Goal: Task Accomplishment & Management: Complete application form

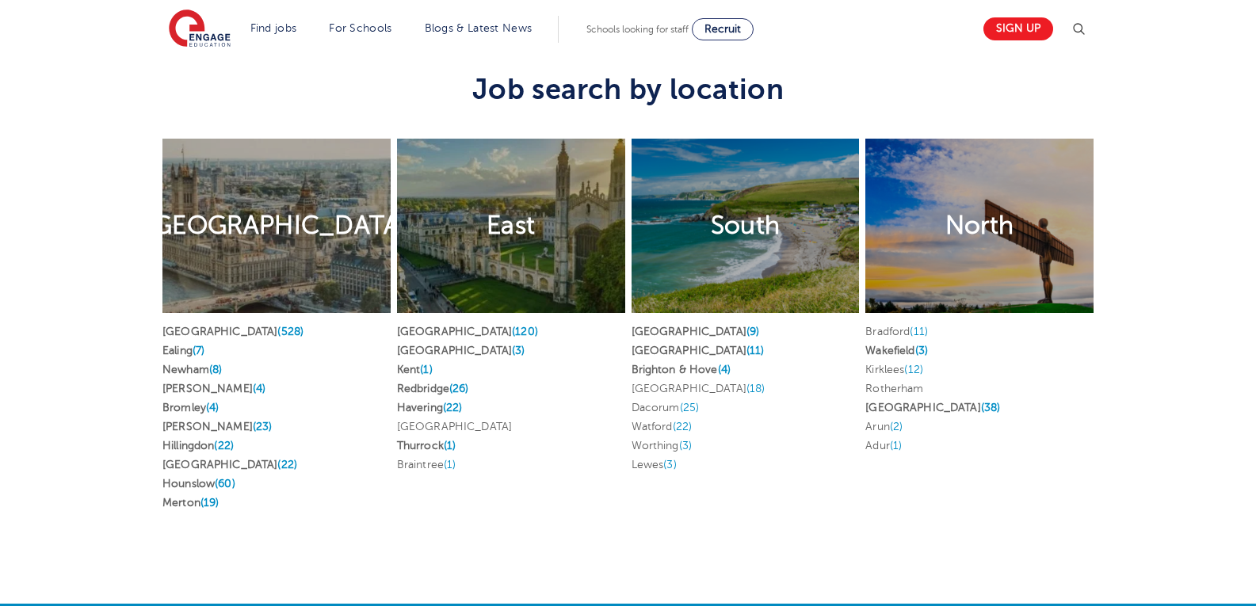
scroll to position [3057, 0]
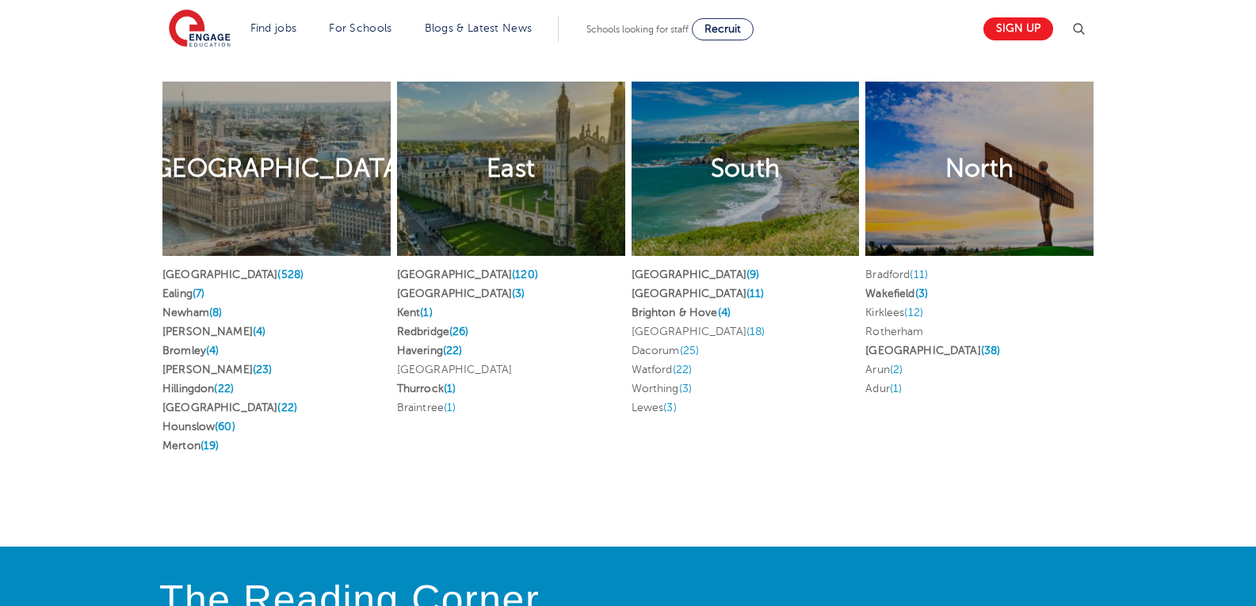
click at [920, 307] on span "(12)" at bounding box center [913, 313] width 19 height 12
click at [1030, 389] on div "Bradford (11) Wakefield (3) Kirklees (12) Rotherham Leeds (38) Arun (2) Adur (1)" at bounding box center [979, 335] width 228 height 158
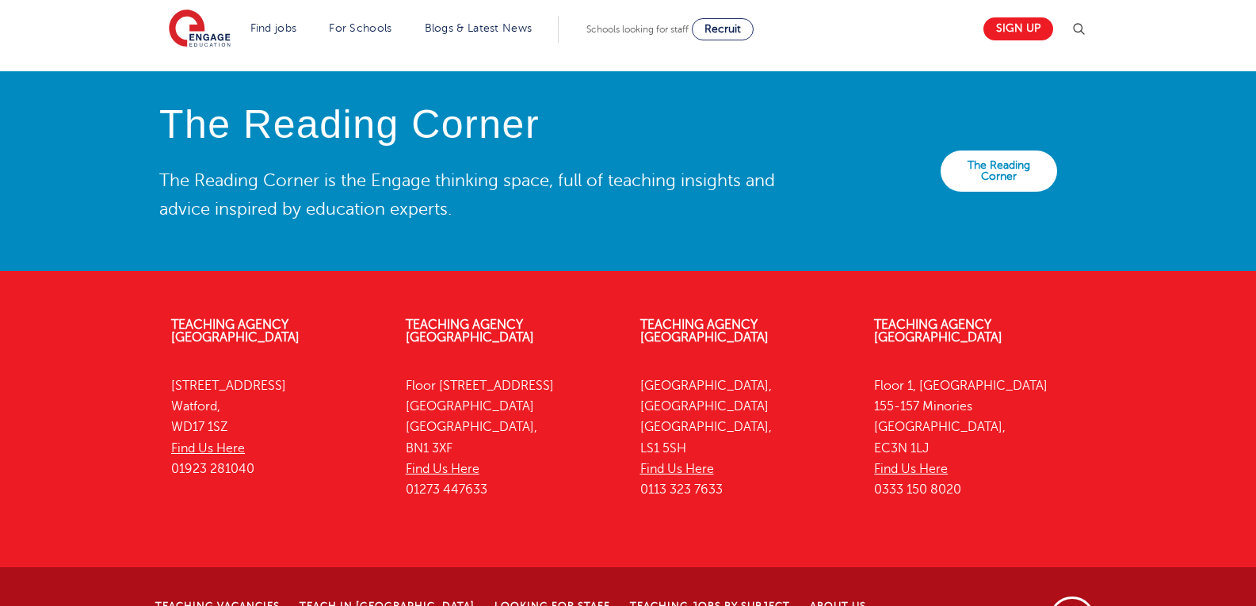
scroll to position [3566, 0]
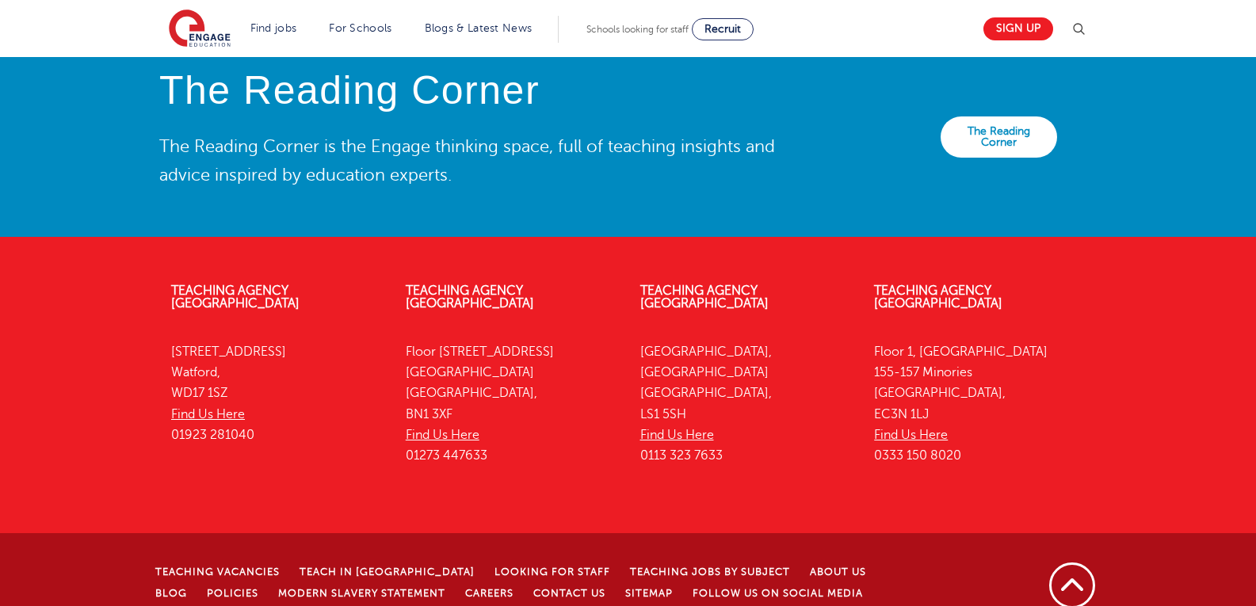
drag, startPoint x: 1025, startPoint y: 475, endPoint x: 1024, endPoint y: 483, distance: 8.0
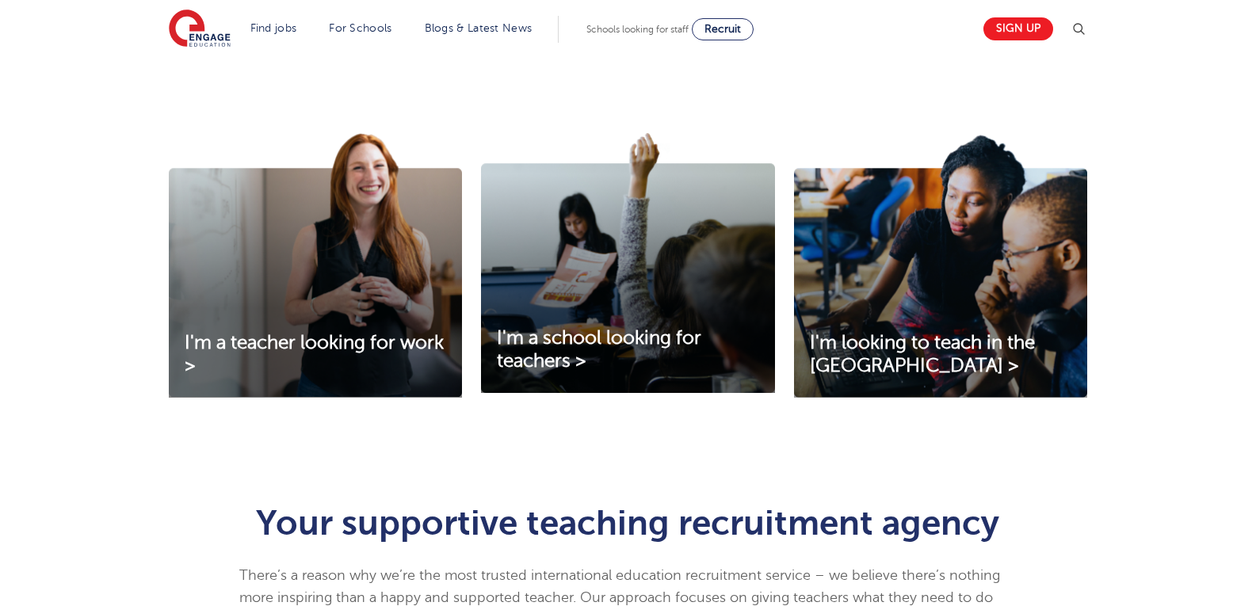
scroll to position [0, 0]
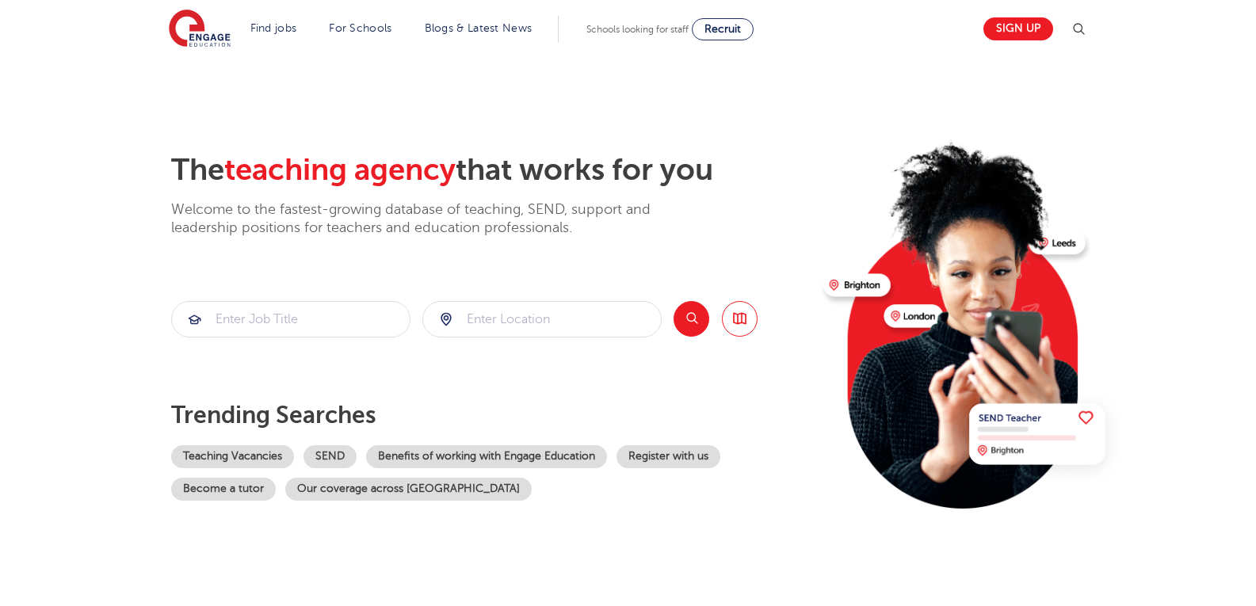
drag, startPoint x: 1005, startPoint y: 310, endPoint x: 988, endPoint y: 102, distance: 208.3
click at [746, 320] on link "Browse all Jobs" at bounding box center [740, 319] width 36 height 36
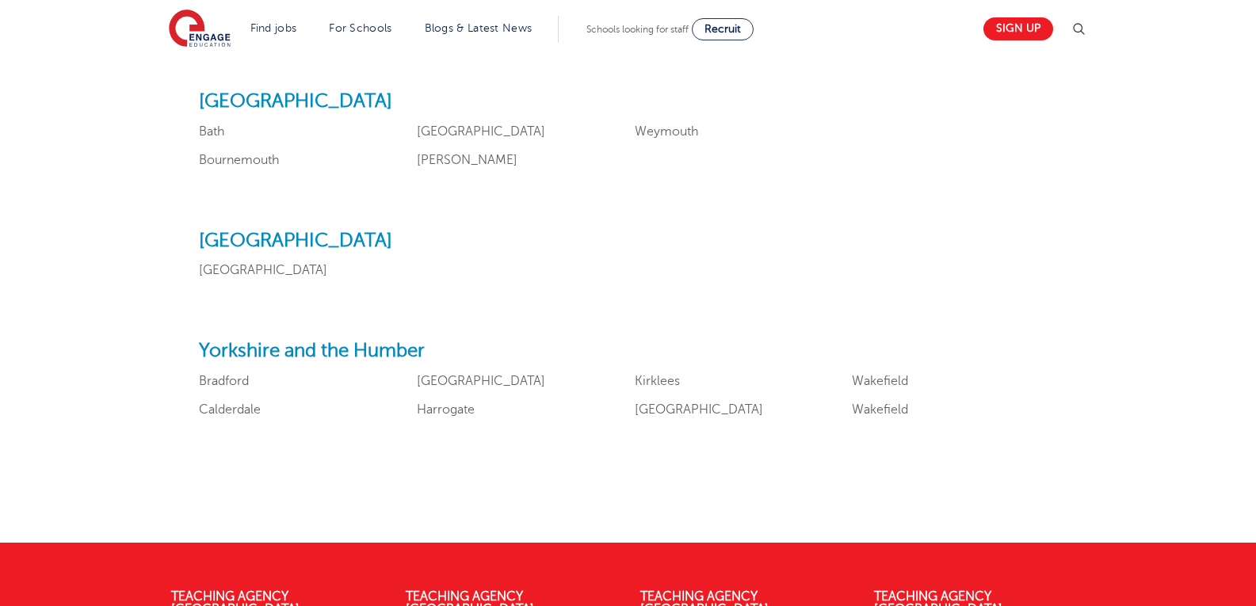
scroll to position [1890, 0]
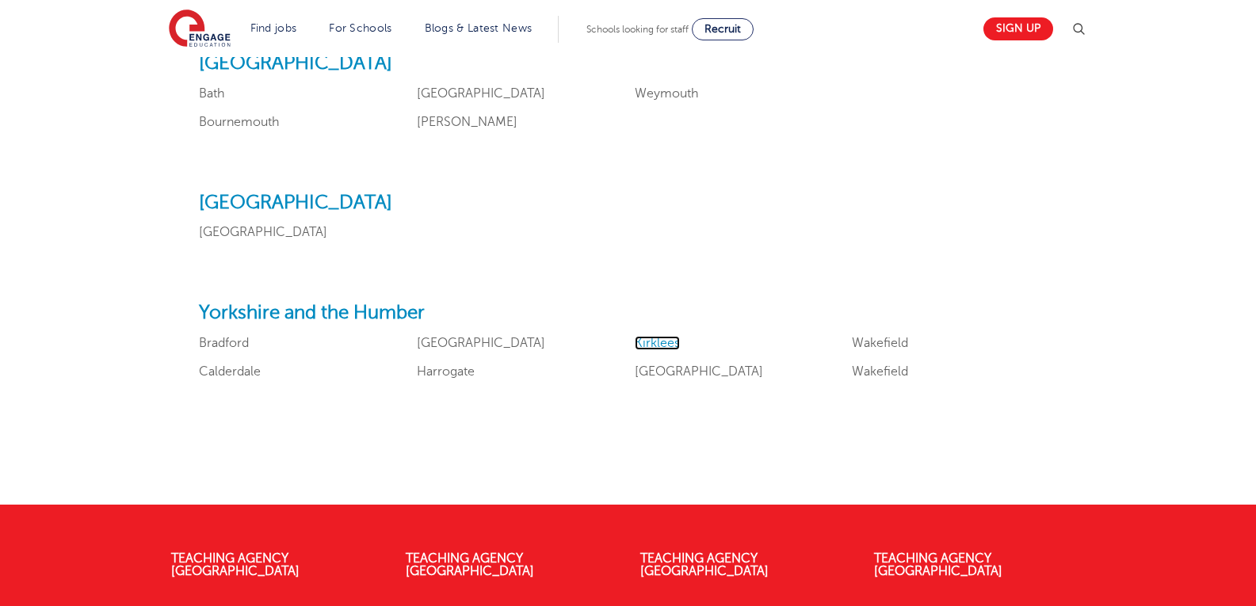
click at [660, 336] on link "Kirklees" at bounding box center [657, 343] width 45 height 14
click at [866, 332] on div "Yorkshire and the Humber Bradford Calderdale East Riding of Yorkshire Harrogate…" at bounding box center [628, 348] width 858 height 92
click at [871, 341] on link "Wakefield" at bounding box center [880, 343] width 56 height 14
click at [898, 368] on link "Wakefield" at bounding box center [880, 371] width 56 height 14
click at [227, 341] on link "Bradford" at bounding box center [224, 343] width 50 height 14
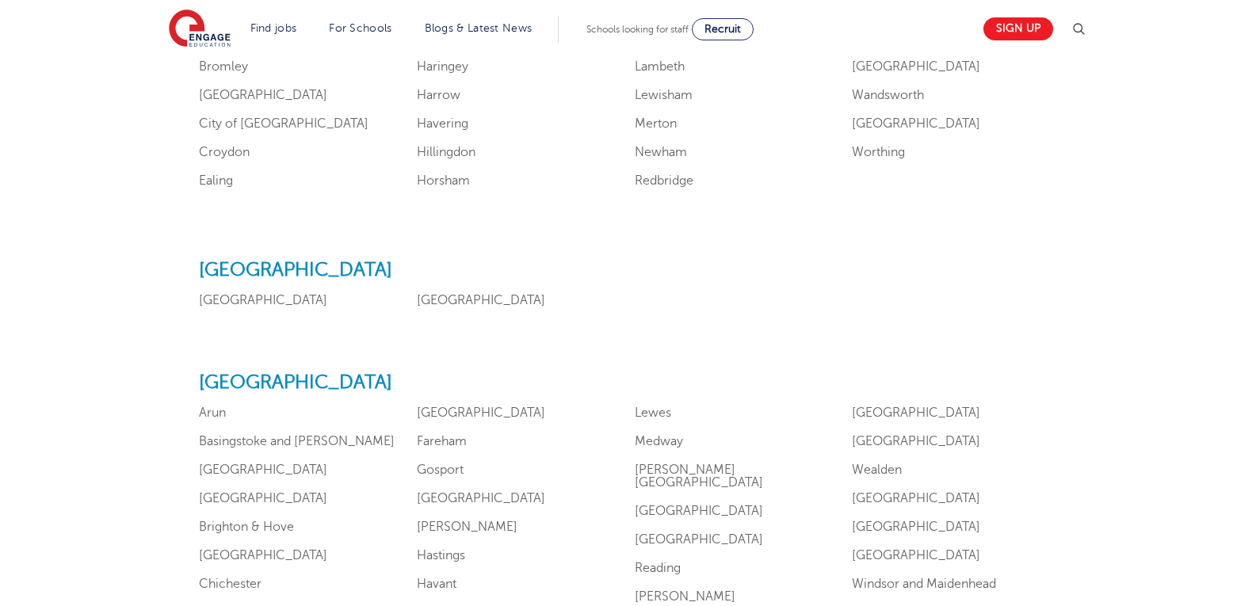
scroll to position [1188, 0]
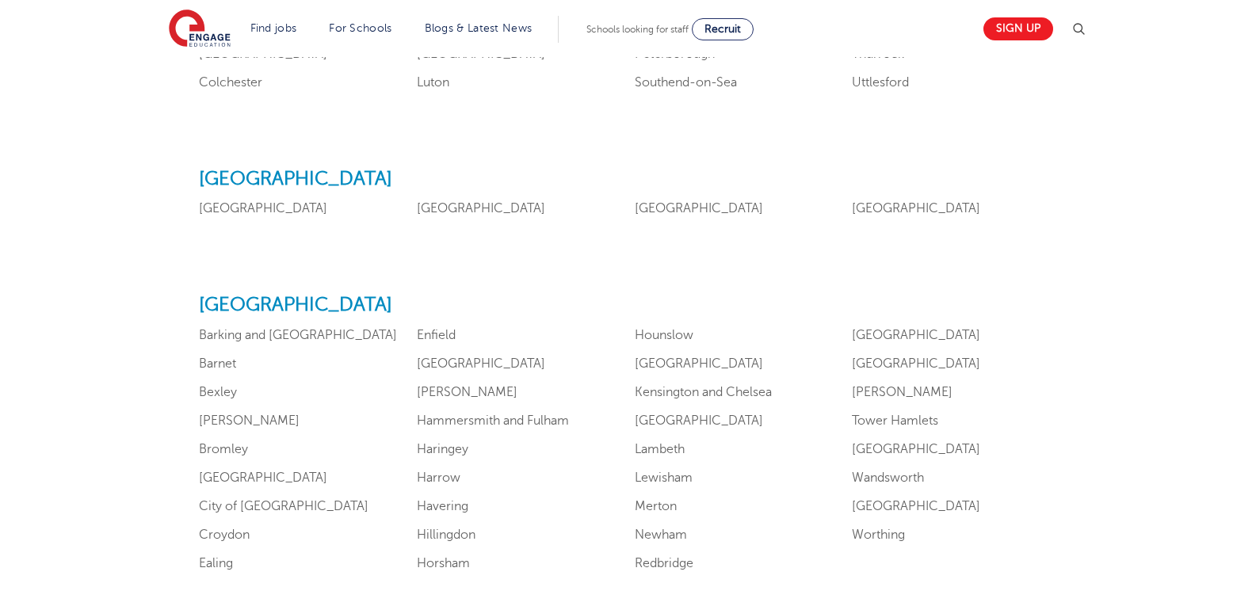
drag, startPoint x: 624, startPoint y: 323, endPoint x: 638, endPoint y: 205, distance: 118.8
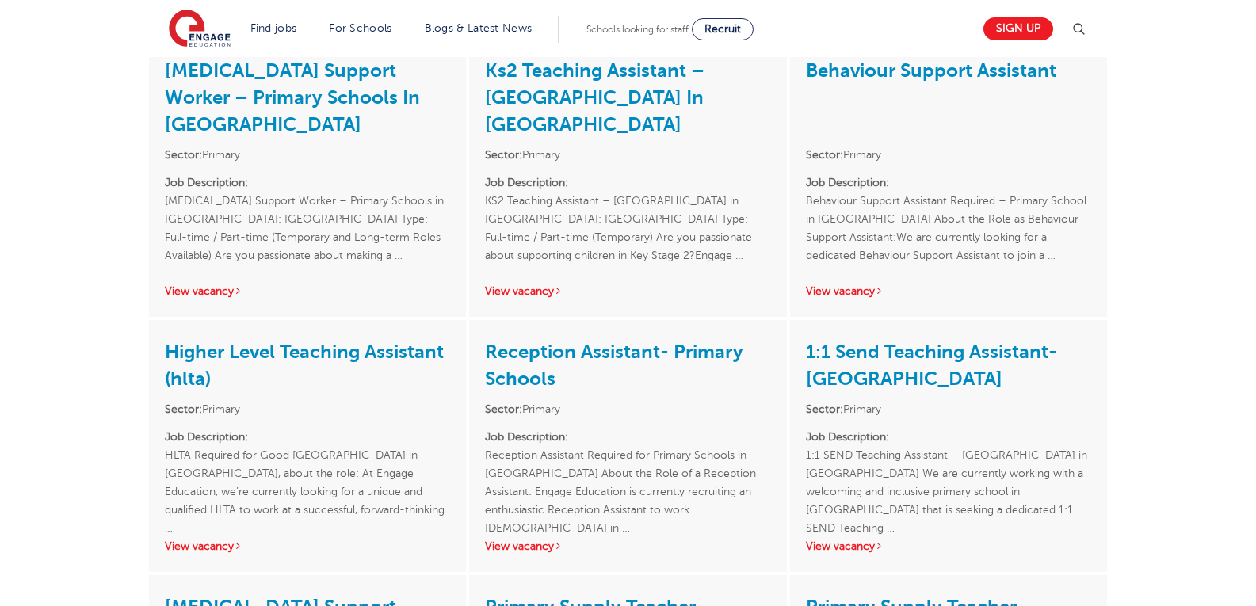
scroll to position [1357, 0]
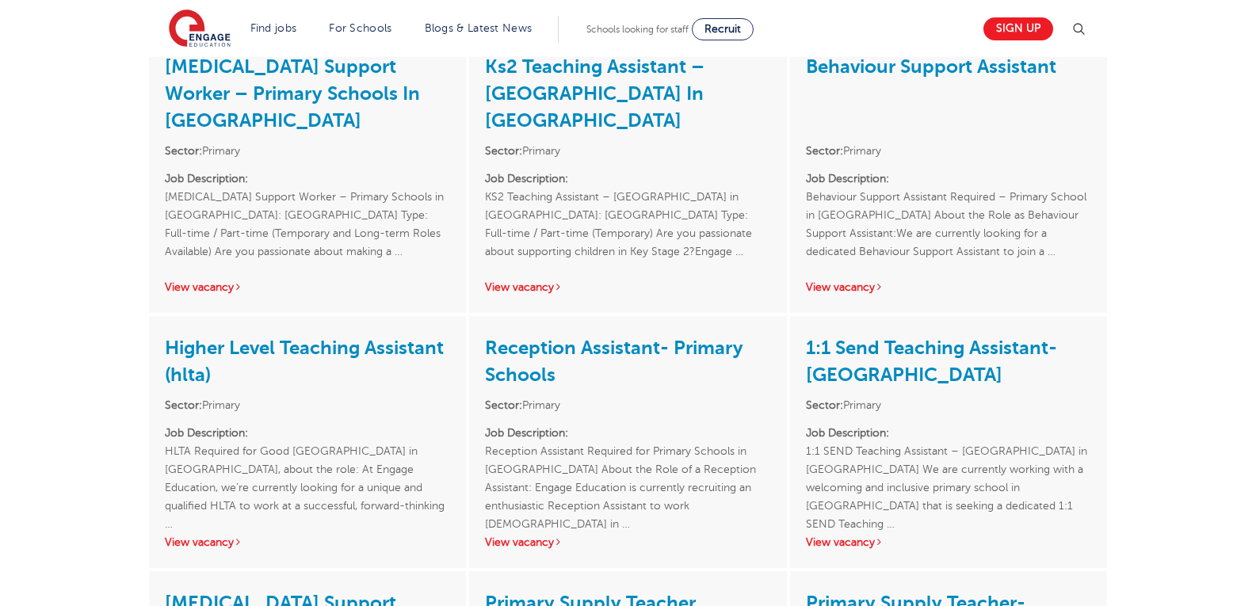
drag, startPoint x: 1259, startPoint y: 78, endPoint x: 1267, endPoint y: 334, distance: 256.0
click at [1255, 334] on html "Find jobs All vacancies We have one of the UK's largest database. and with hund…" at bounding box center [628, 219] width 1256 height 3153
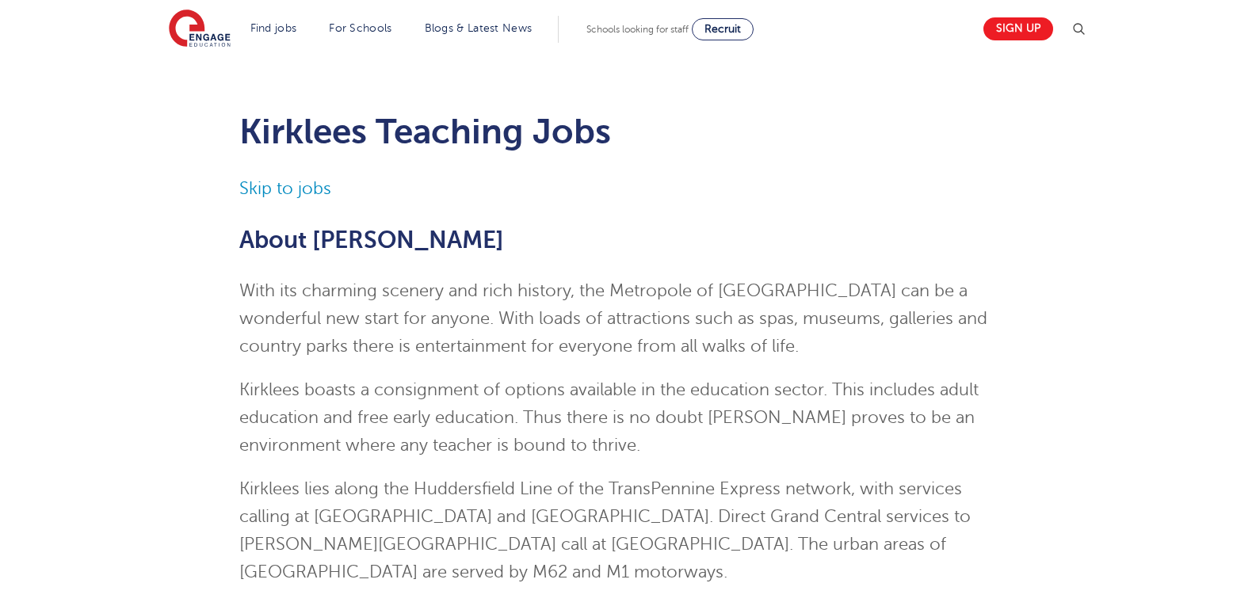
scroll to position [0, 0]
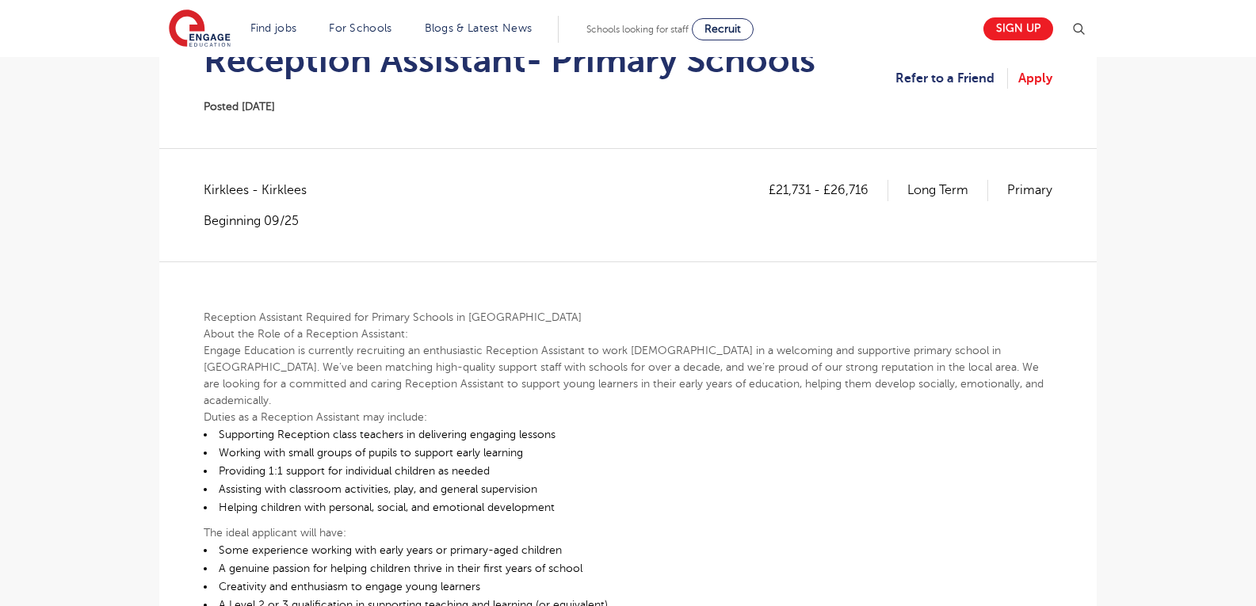
drag, startPoint x: 620, startPoint y: 435, endPoint x: 616, endPoint y: 495, distance: 60.4
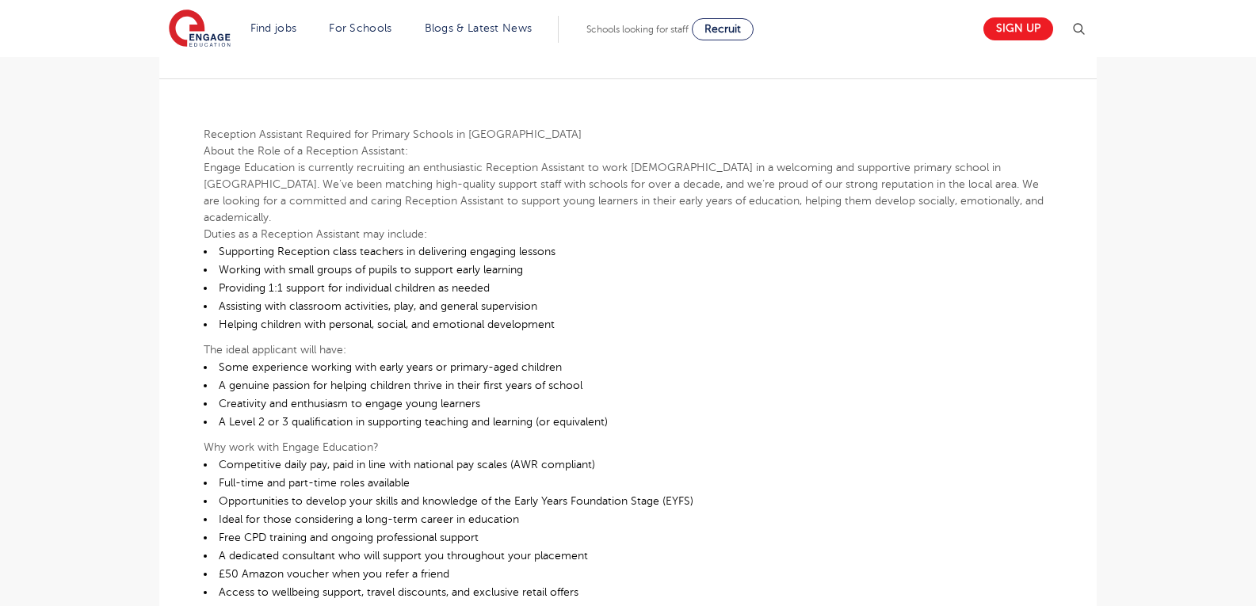
drag, startPoint x: 629, startPoint y: 374, endPoint x: 629, endPoint y: 410, distance: 36.4
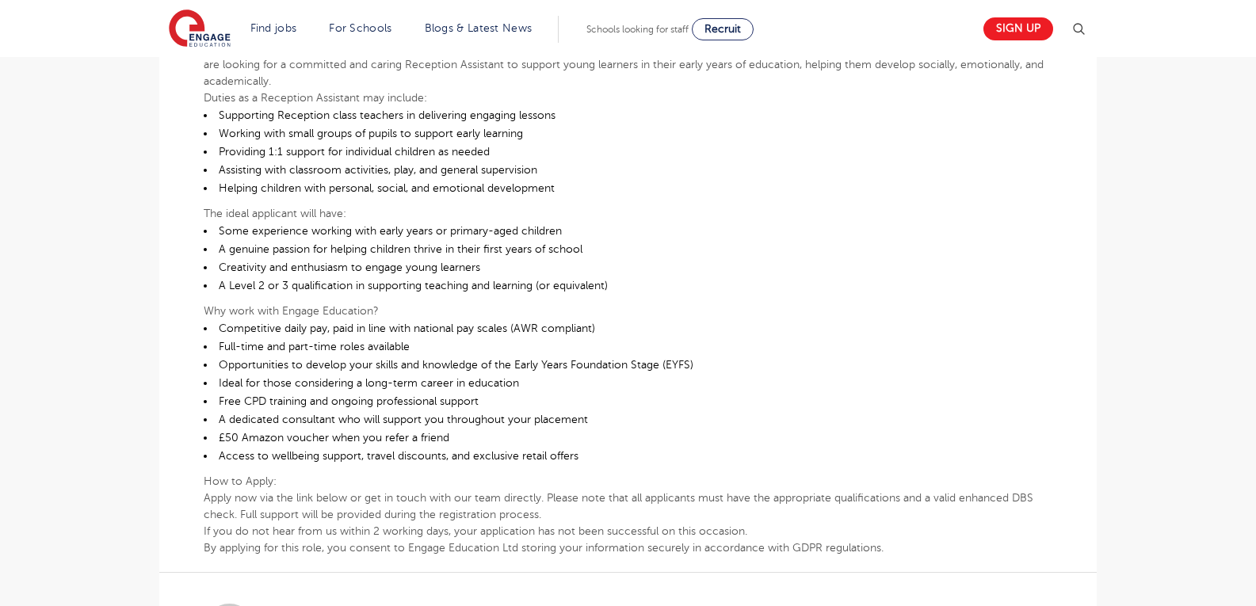
drag, startPoint x: 630, startPoint y: 440, endPoint x: 636, endPoint y: 456, distance: 17.8
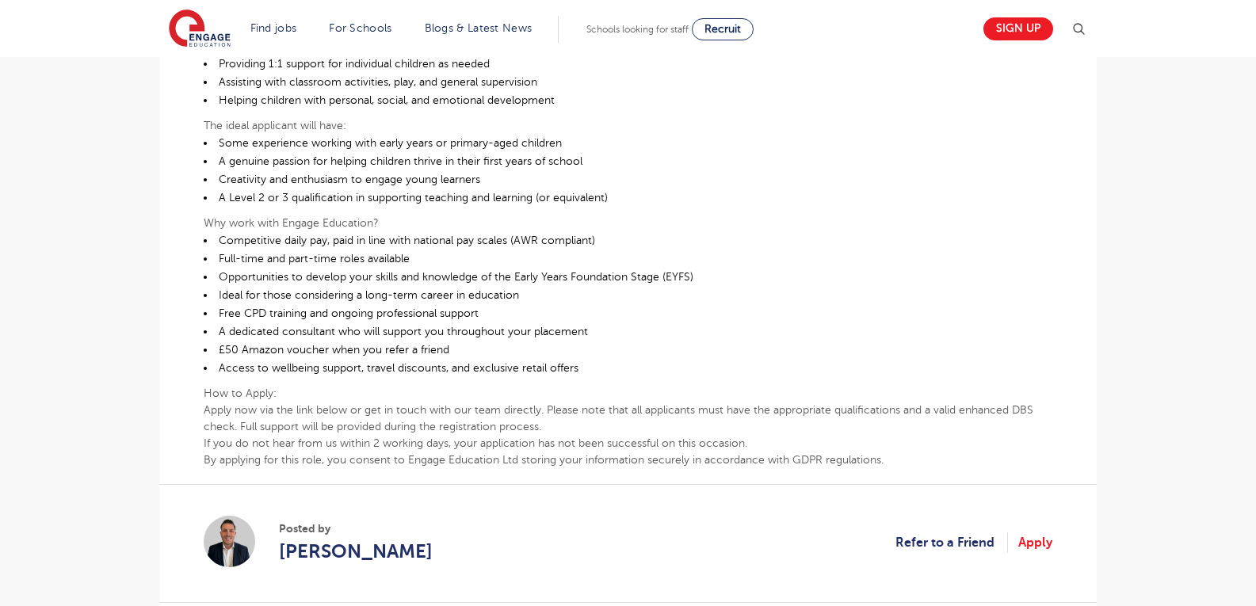
drag, startPoint x: 636, startPoint y: 456, endPoint x: 647, endPoint y: 473, distance: 19.6
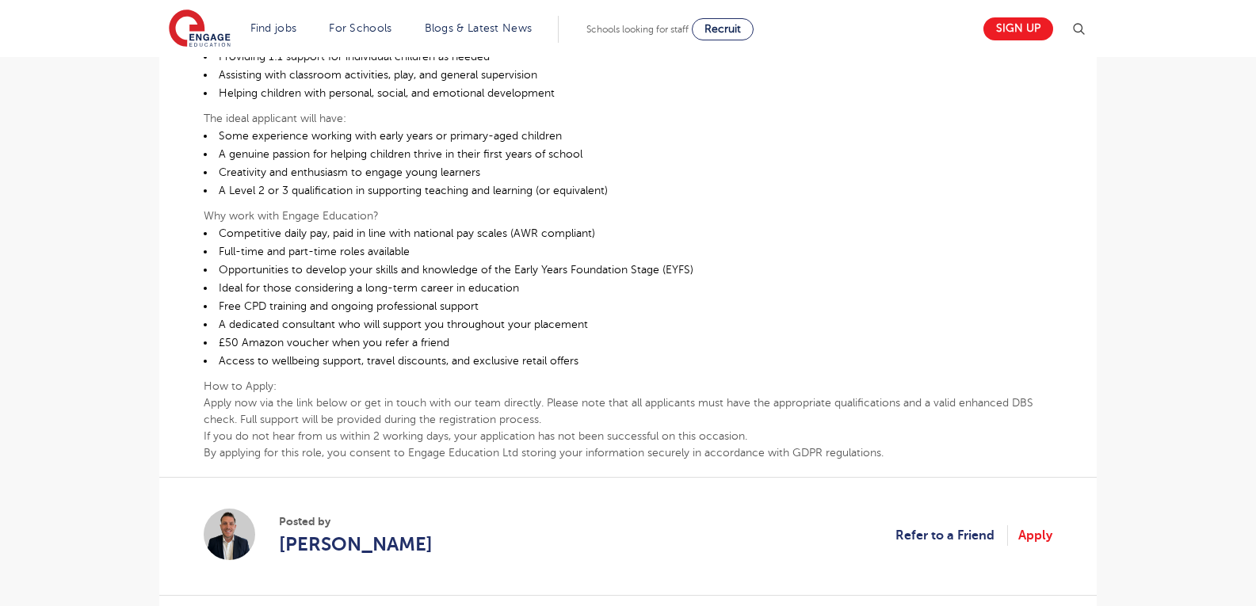
scroll to position [612, 0]
drag, startPoint x: 650, startPoint y: 493, endPoint x: 649, endPoint y: 507, distance: 14.3
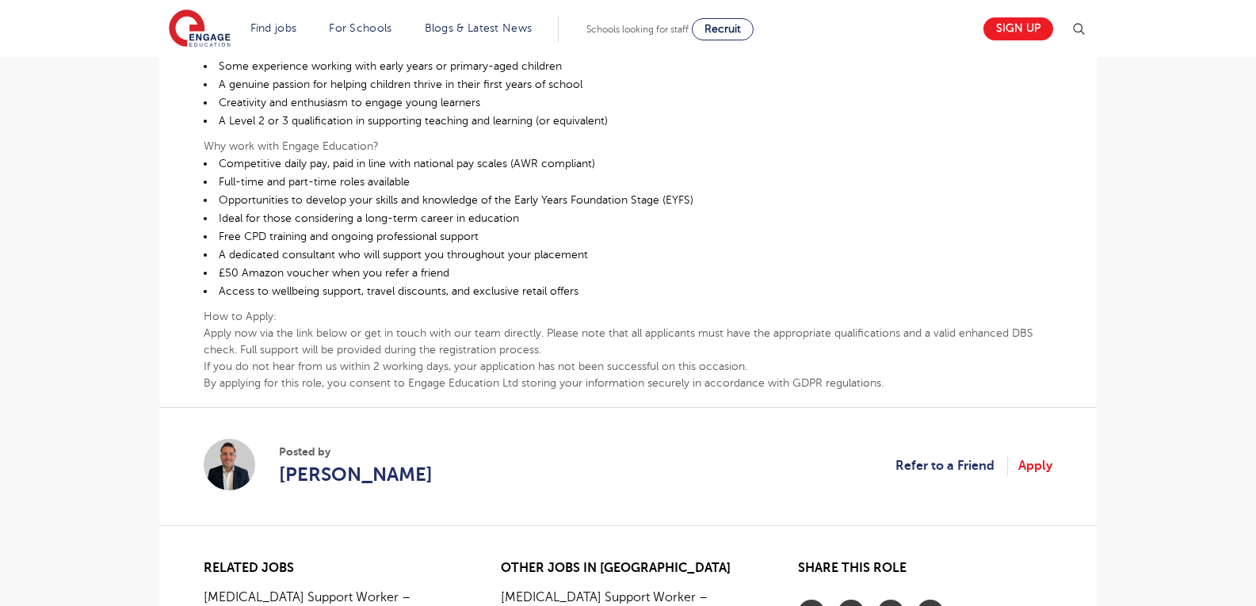
drag, startPoint x: 681, startPoint y: 392, endPoint x: 677, endPoint y: 430, distance: 38.3
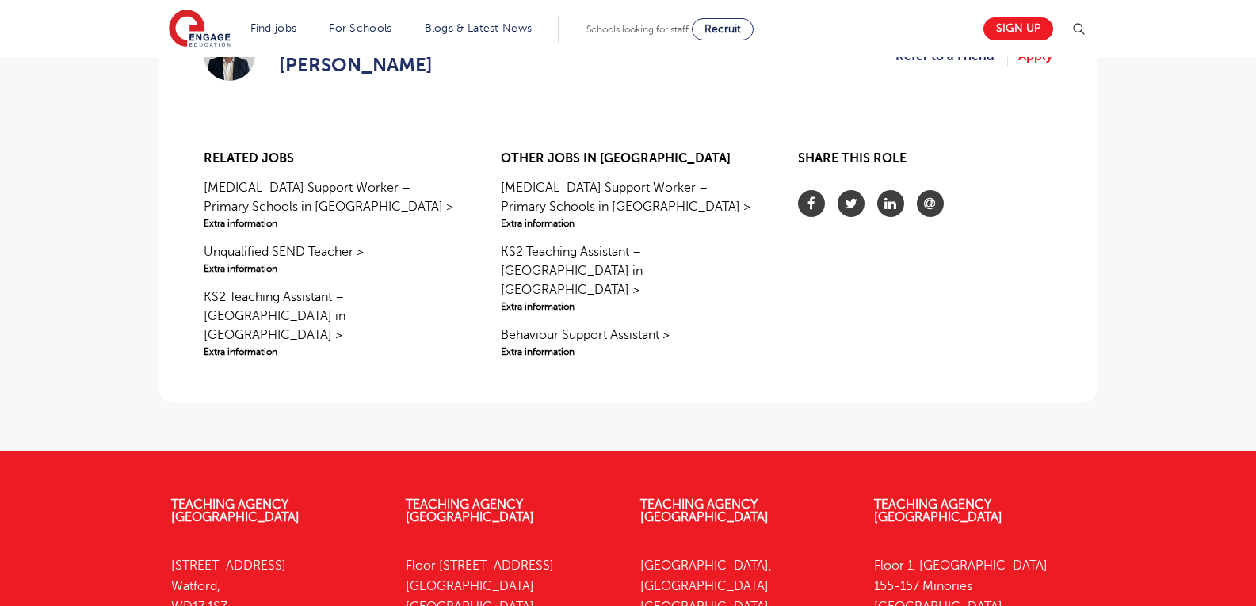
drag, startPoint x: 1093, startPoint y: 322, endPoint x: 1091, endPoint y: 341, distance: 19.1
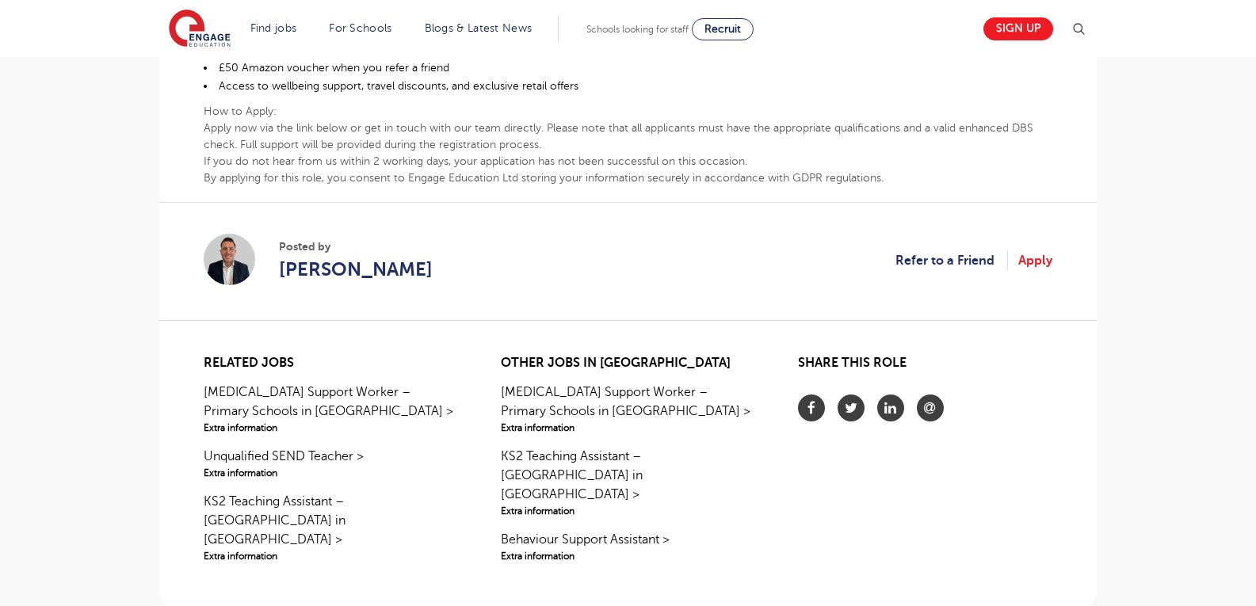
scroll to position [0, 0]
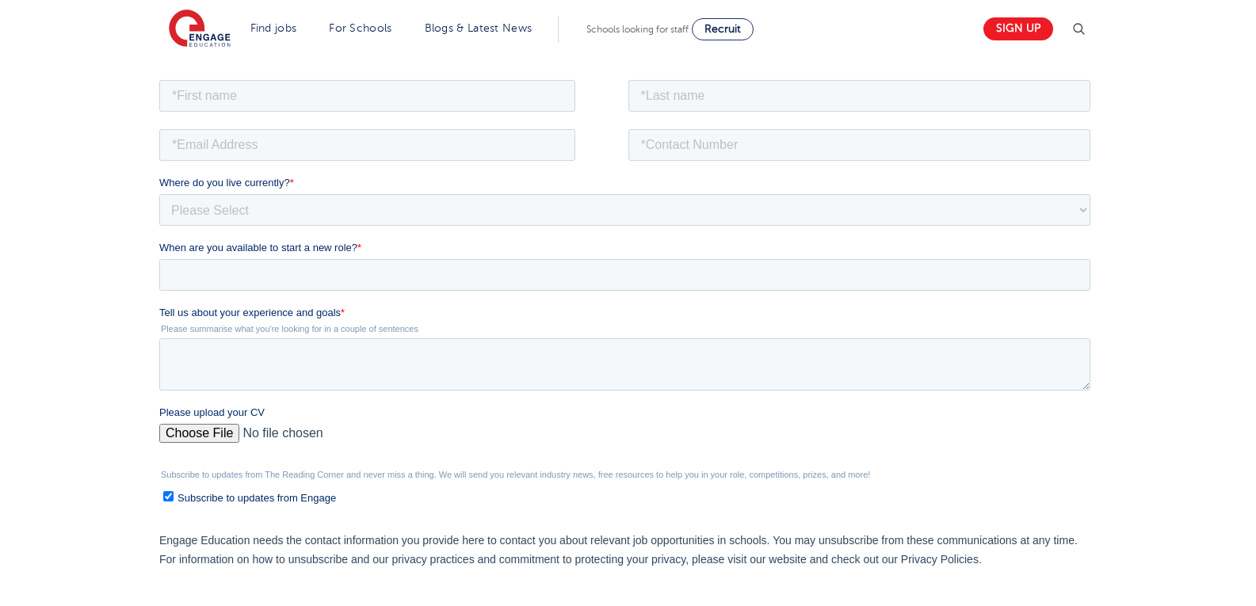
scroll to position [265, 0]
click at [258, 91] on input "text" at bounding box center [367, 93] width 416 height 32
type input "Zainab"
click at [706, 91] on input "text" at bounding box center [859, 93] width 463 height 32
type input "Laher"
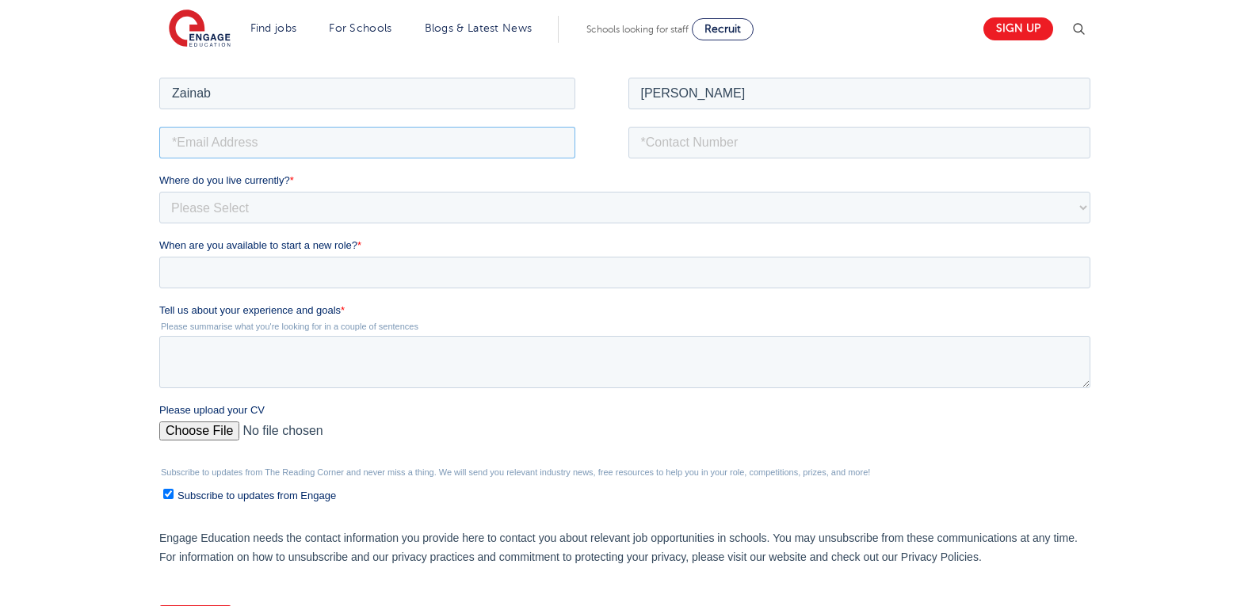
click at [255, 136] on input "email" at bounding box center [367, 142] width 416 height 32
type input "zainablaher684@gmail.com"
click at [732, 155] on input "tel" at bounding box center [859, 142] width 463 height 32
type input "07882521383"
click at [334, 204] on select "Please Select UK Canada Ireland Australia New Zealand Europe USA South Africa J…" at bounding box center [624, 207] width 931 height 32
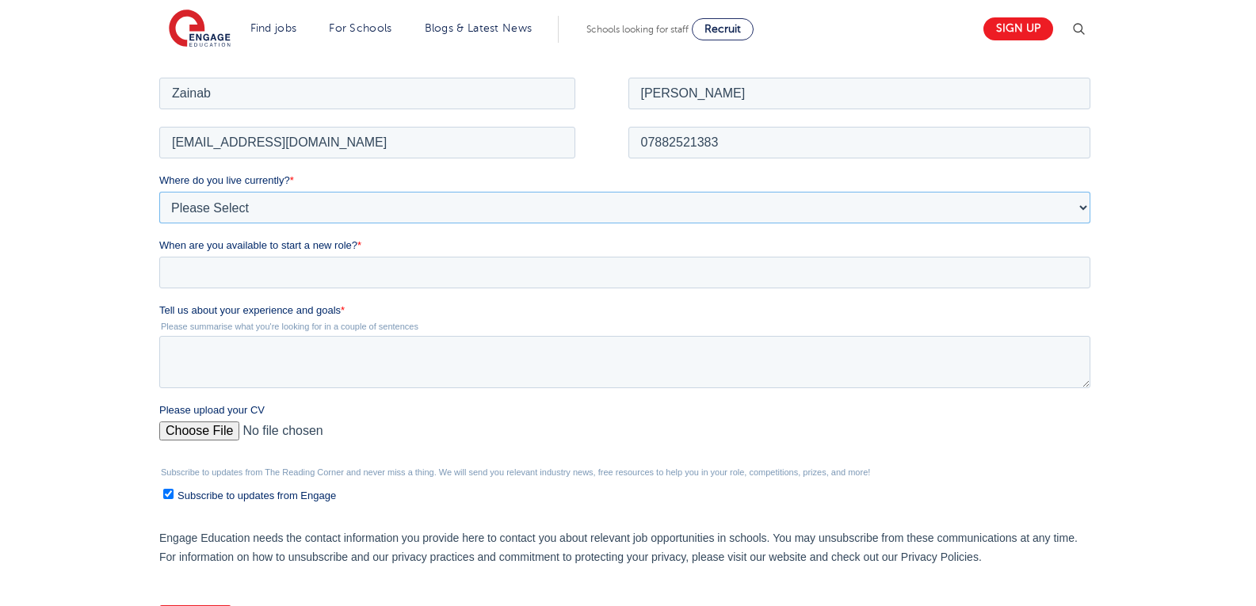
select select "UK"
click at [159, 191] on select "Please Select UK Canada Ireland Australia New Zealand Europe USA South Africa J…" at bounding box center [624, 207] width 931 height 32
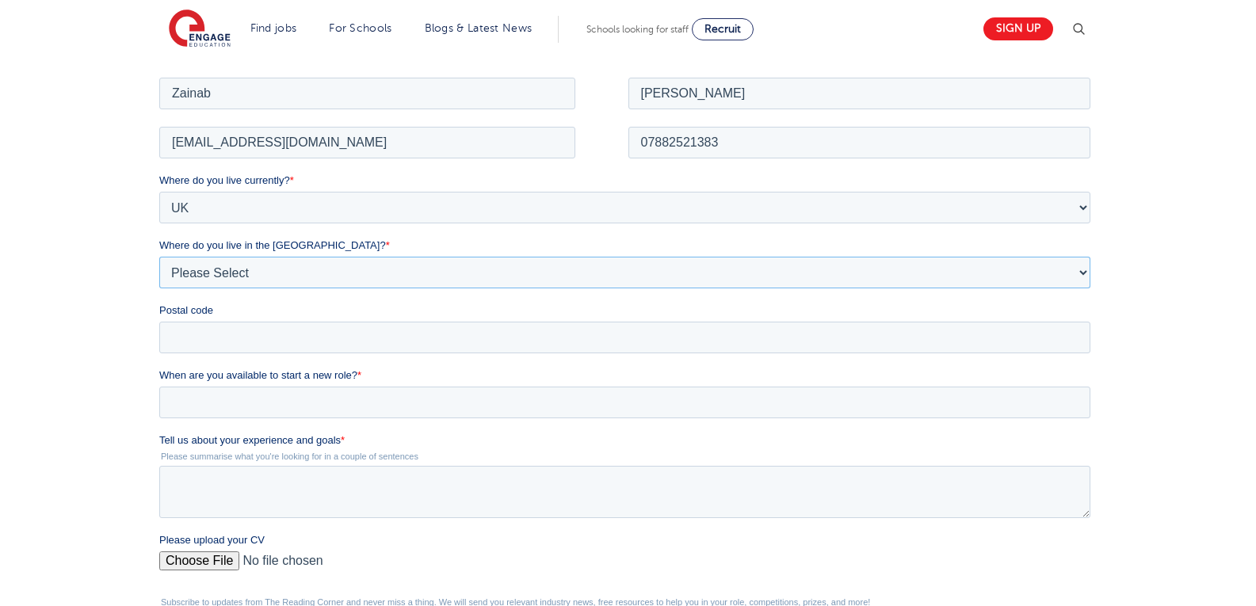
click at [259, 266] on select "Please Select Overseas Barnsley Bedfordshire Berkshire Bournemouth Bracknell Fo…" at bounding box center [624, 272] width 931 height 32
select select "Kirklees"
click at [159, 256] on select "Please Select Overseas Barnsley Bedfordshire Berkshire Bournemouth Bracknell Fo…" at bounding box center [624, 272] width 931 height 32
click at [254, 354] on fieldset "Where do you live currently? * Please Select UK Canada Ireland Australia New Ze…" at bounding box center [627, 269] width 937 height 195
click at [258, 341] on input "Postal code" at bounding box center [624, 337] width 931 height 32
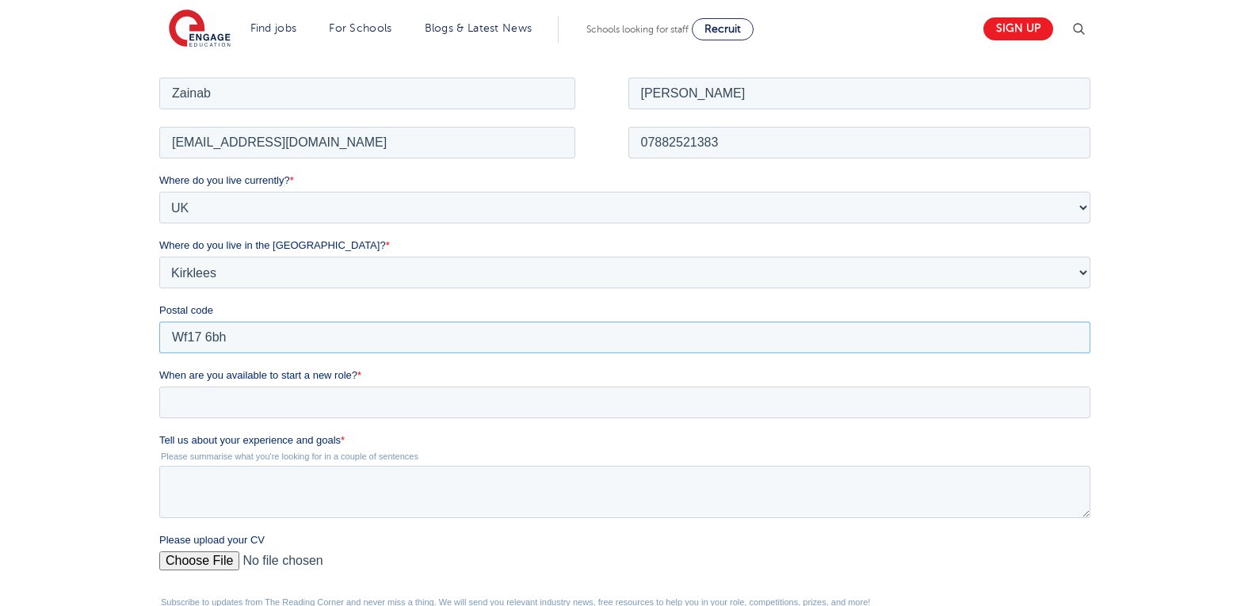
type input "Wf17 6bh"
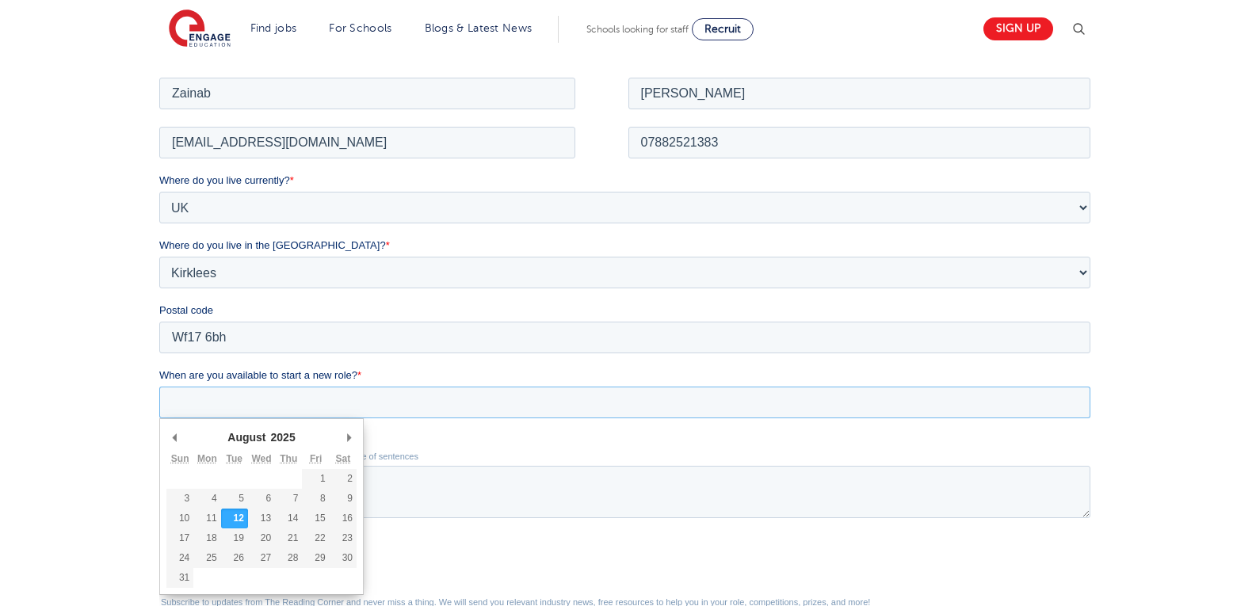
click at [326, 400] on input "When are you available to start a new role? *" at bounding box center [624, 402] width 931 height 32
type div "2025-08-13"
type input "2025/08/13"
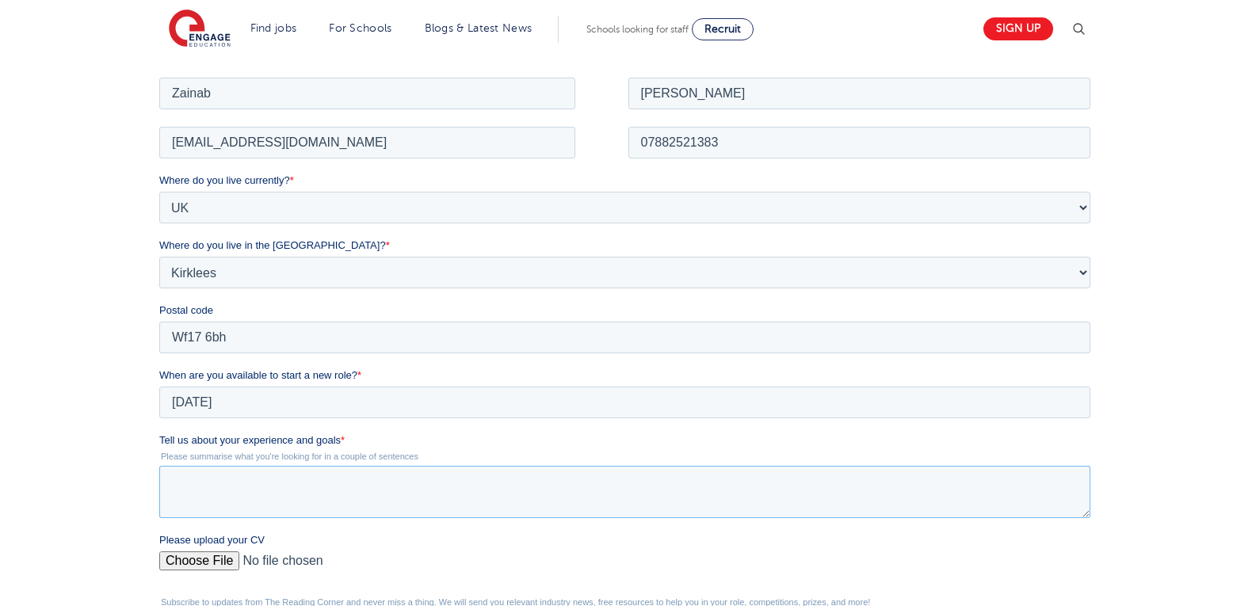
click at [269, 506] on textarea "Tell us about your experience and goals *" at bounding box center [624, 491] width 931 height 52
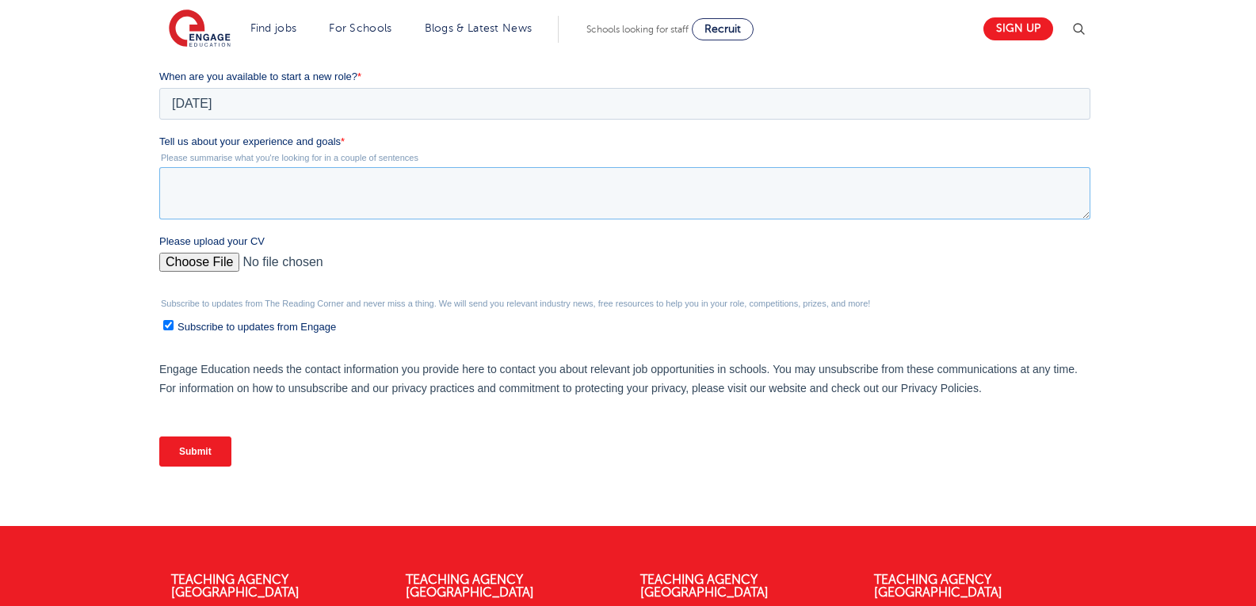
scroll to position [559, 0]
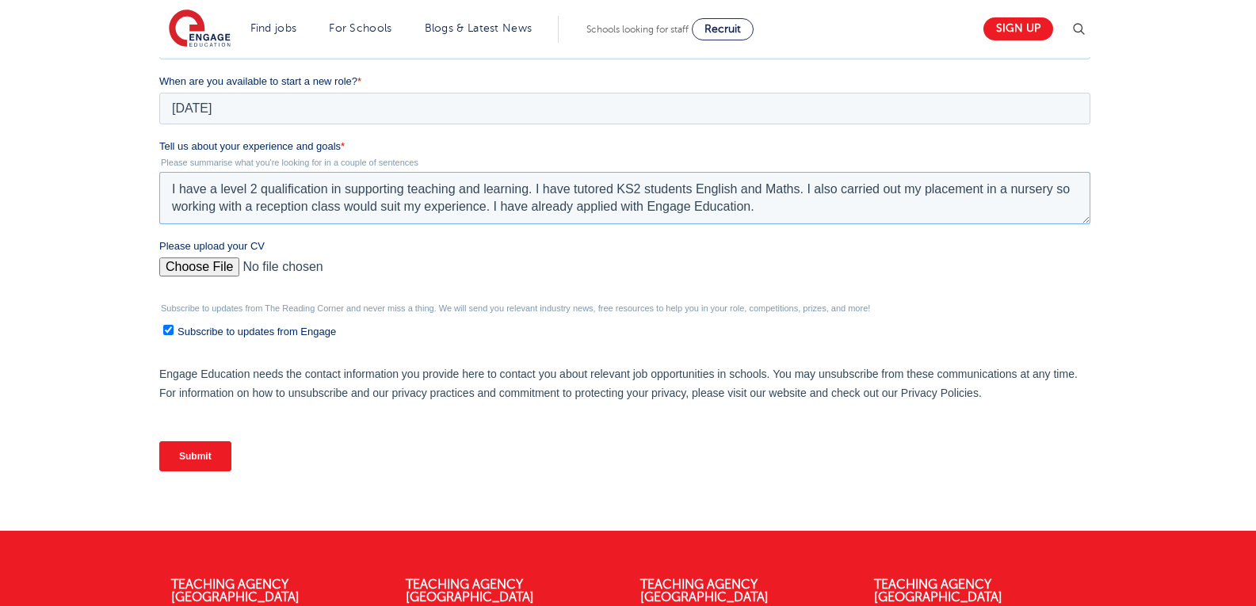
type textarea "I have a level 2 qualification in supporting teaching and learning. I have tuto…"
click at [204, 258] on input "Please upload your CV" at bounding box center [624, 273] width 931 height 32
type input "C:\fakepath\Zainab Laher CV1.pdf"
click at [203, 456] on input "Submit" at bounding box center [195, 456] width 72 height 30
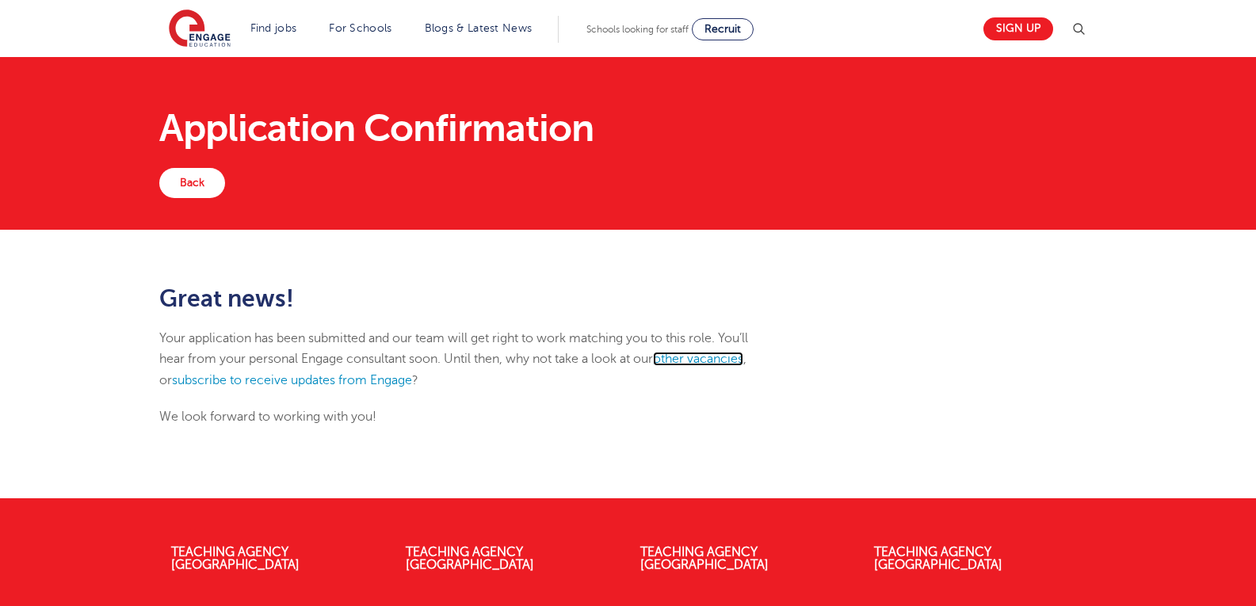
click at [731, 363] on link "other vacancies" at bounding box center [698, 359] width 90 height 14
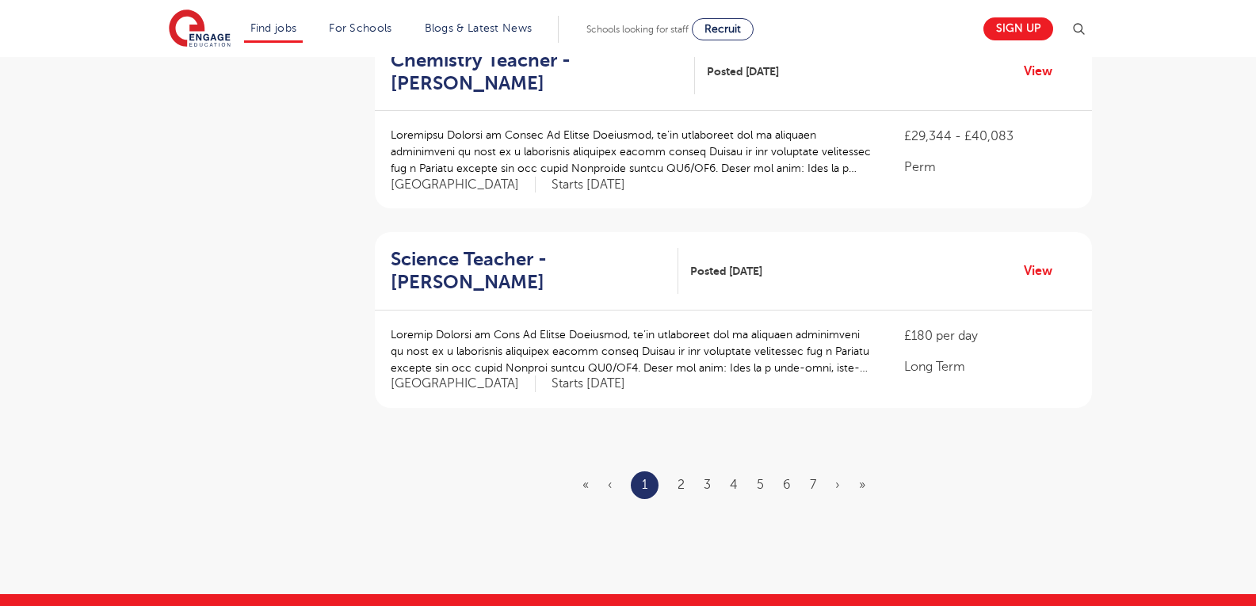
scroll to position [1786, 0]
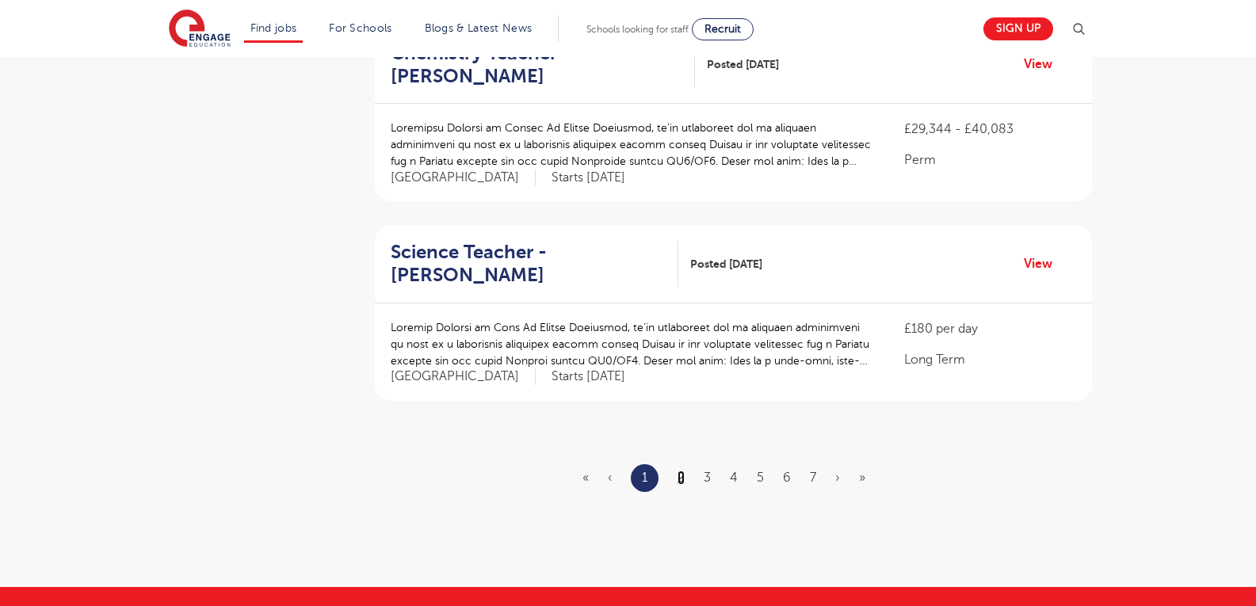
click at [681, 477] on link "2" at bounding box center [680, 478] width 7 height 14
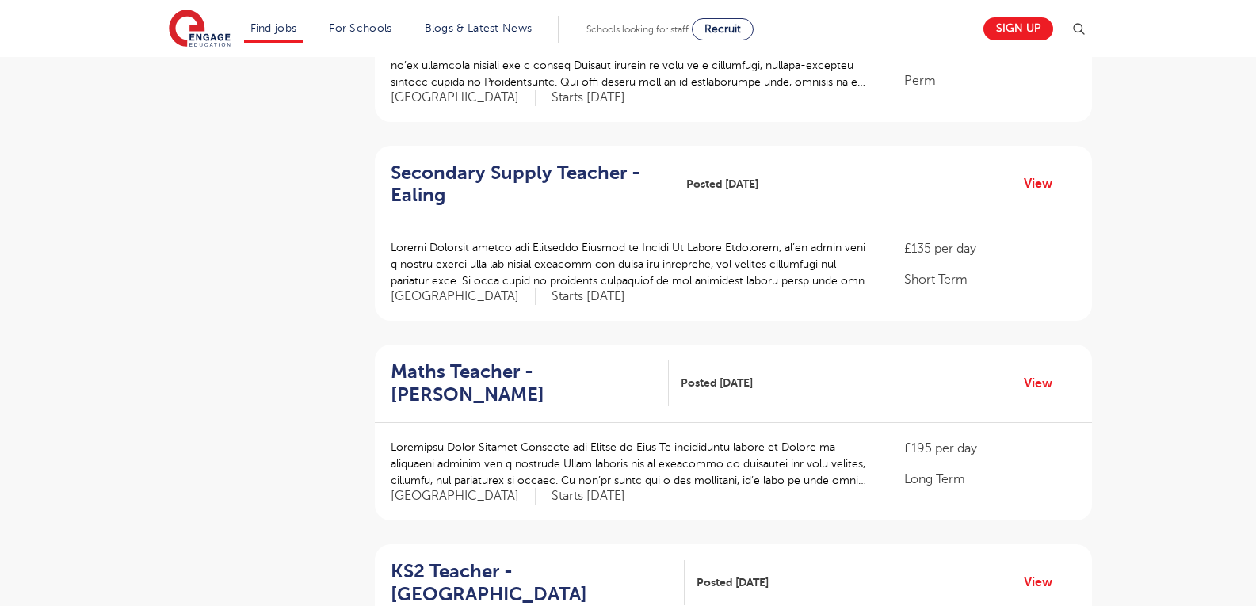
scroll to position [1310, 0]
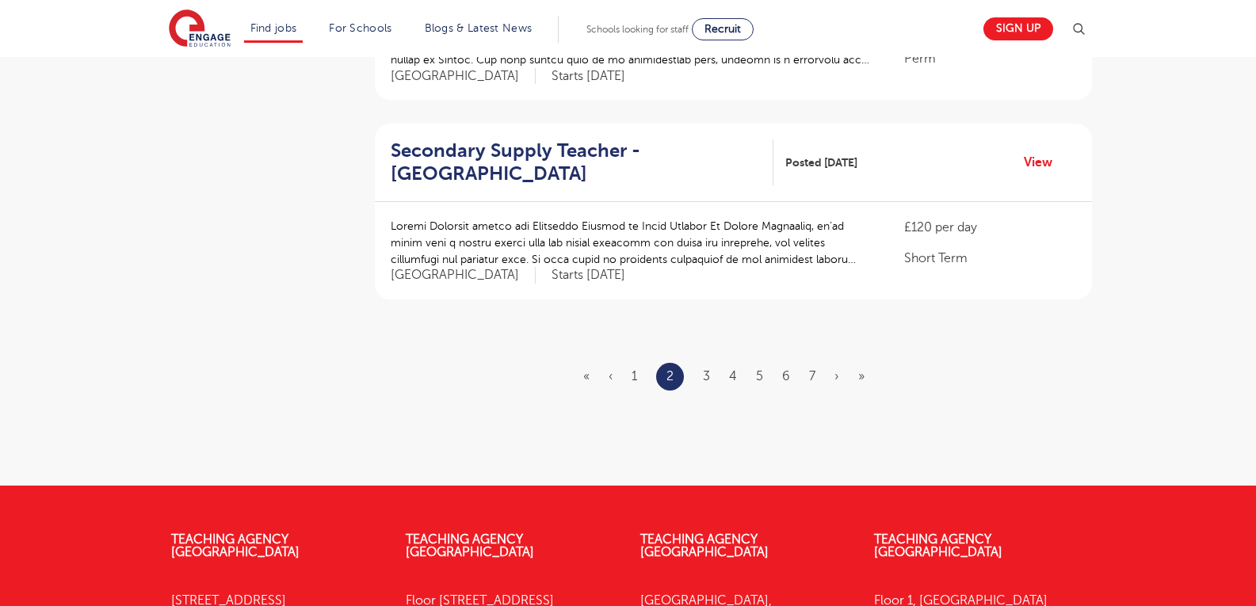
scroll to position [2090, 0]
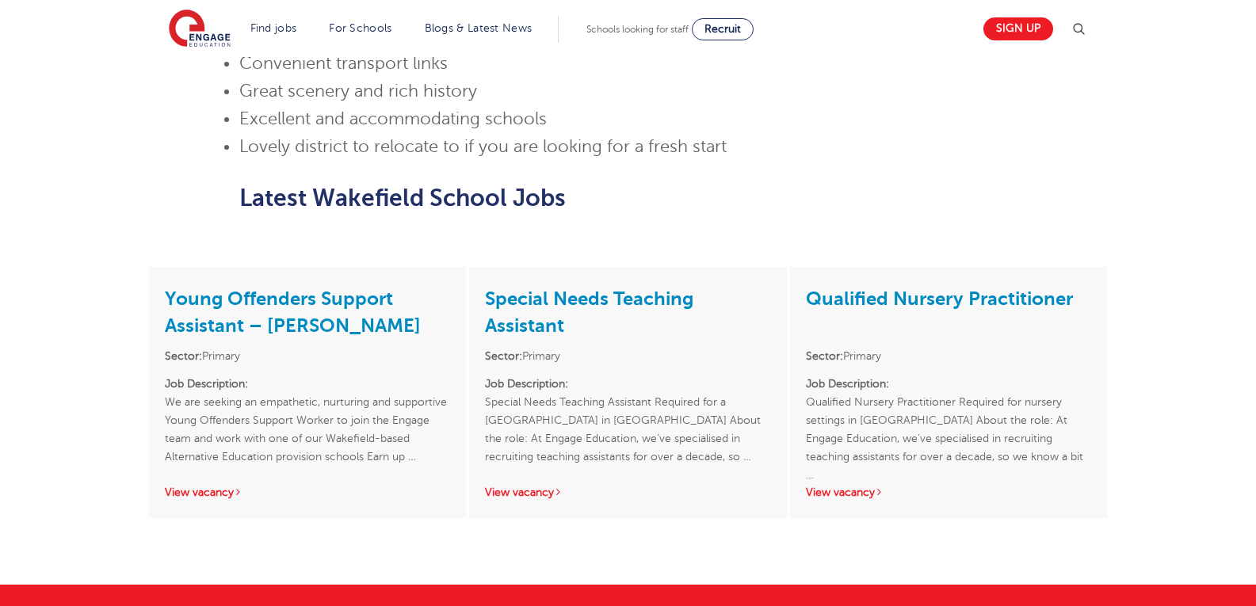
scroll to position [1133, 0]
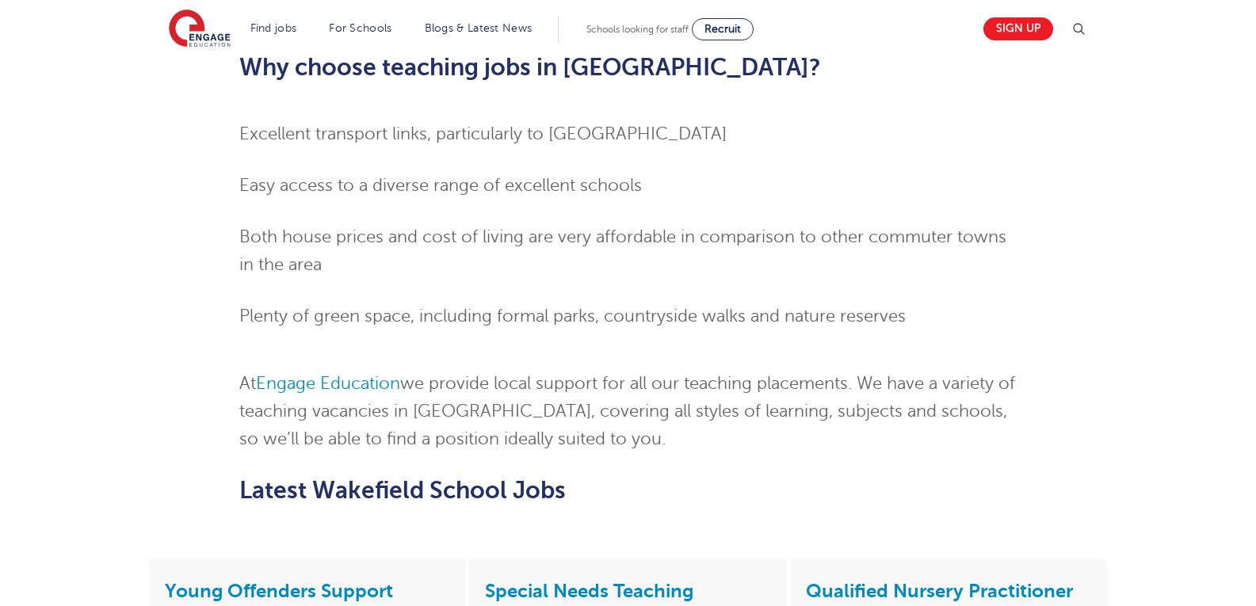
scroll to position [1562, 0]
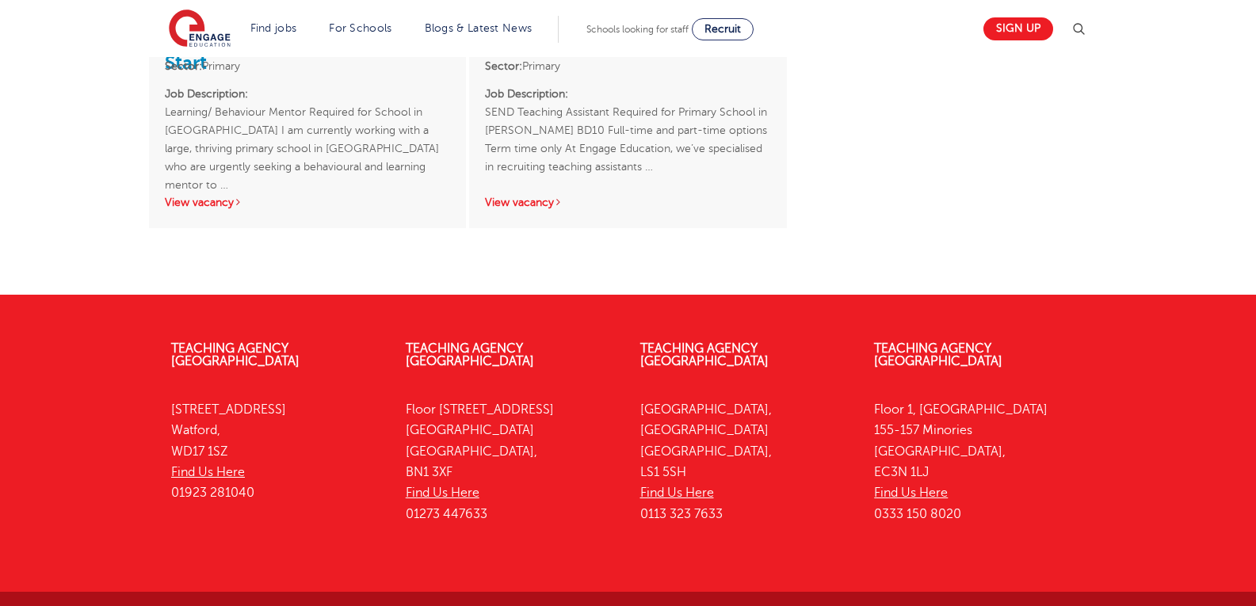
scroll to position [2340, 0]
